Goal: Task Accomplishment & Management: Manage account settings

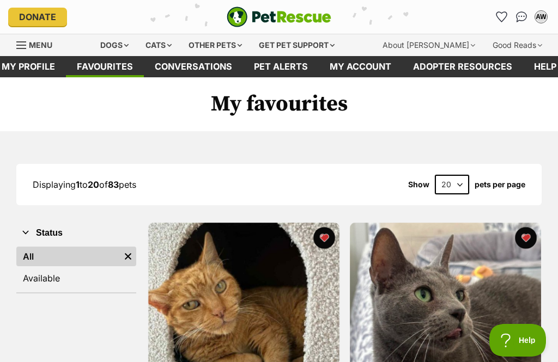
click at [95, 283] on link "Available" at bounding box center [76, 279] width 120 height 20
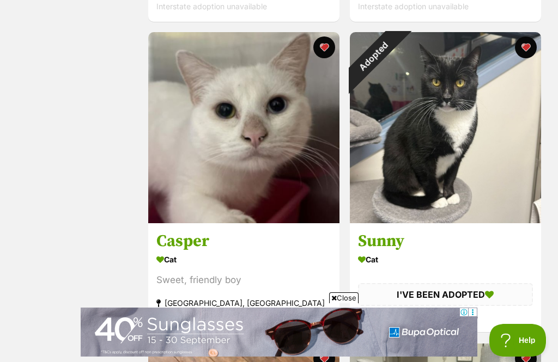
click at [398, 49] on div "Adopted" at bounding box center [374, 56] width 48 height 48
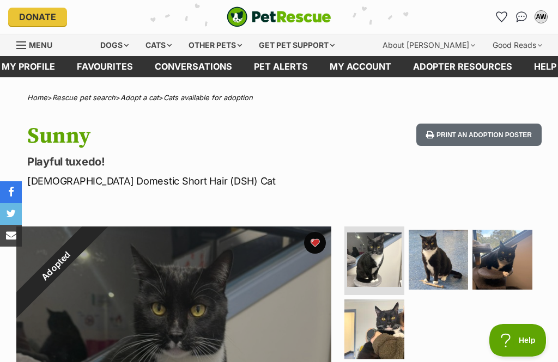
click at [319, 245] on button "favourite" at bounding box center [315, 243] width 22 height 22
click at [106, 66] on link "Favourites" at bounding box center [105, 66] width 78 height 21
